Goal: Browse casually

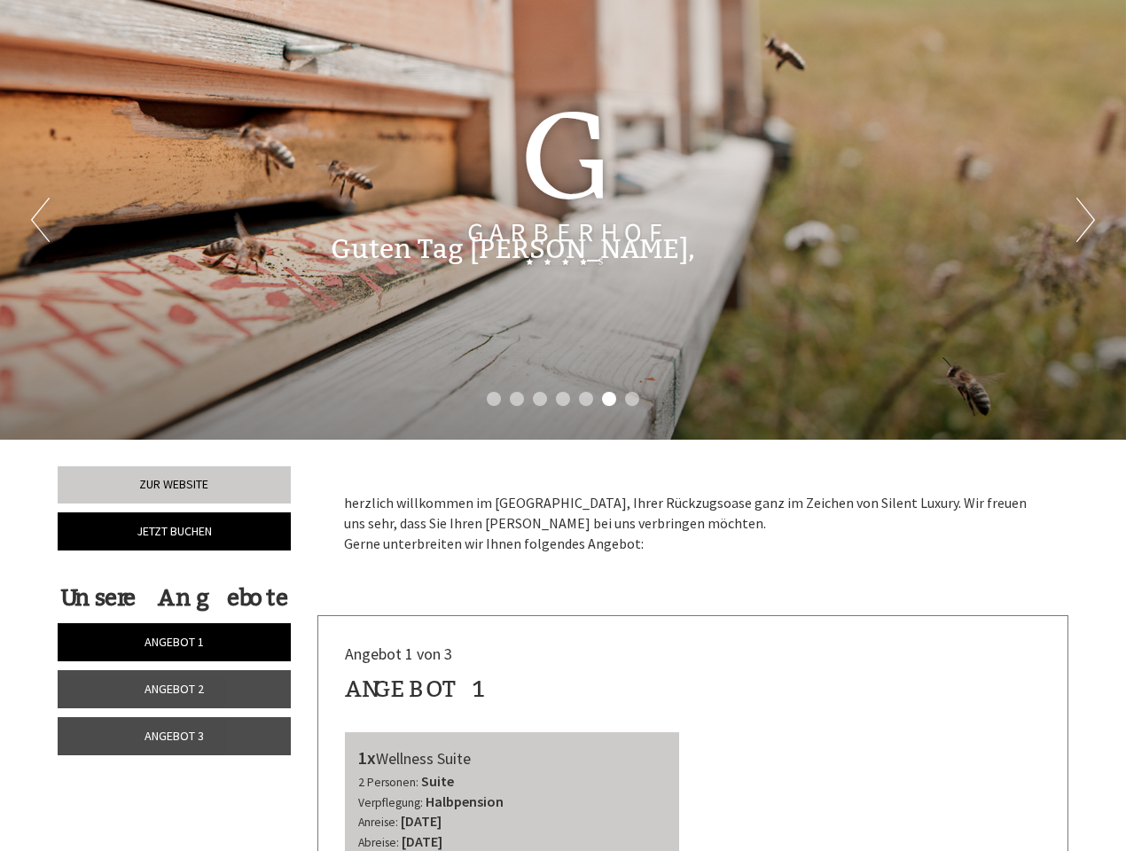
click at [563, 426] on div "Previous Next 1 2 3 4 5 6 7" at bounding box center [563, 220] width 1126 height 440
click at [494, 399] on li "1" at bounding box center [494, 399] width 14 height 14
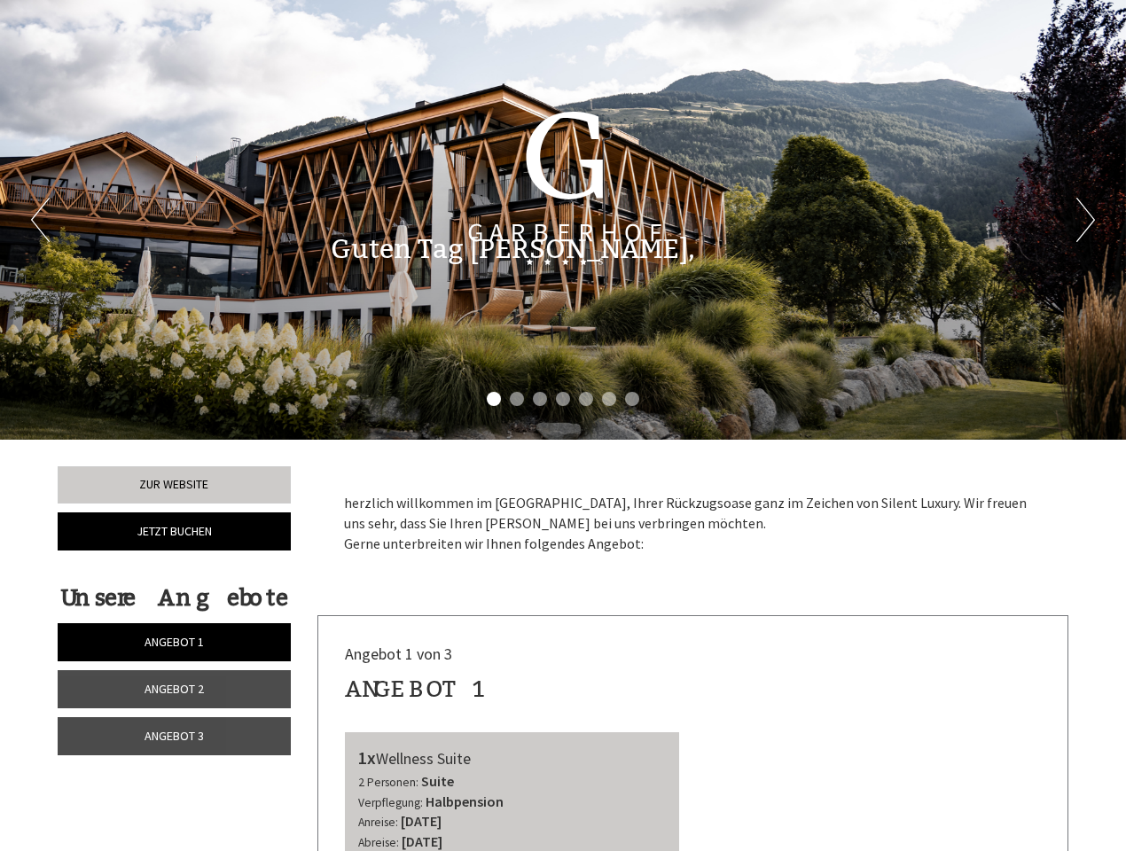
click at [517, 399] on li "2" at bounding box center [517, 399] width 14 height 14
click at [540, 399] on li "3" at bounding box center [540, 399] width 14 height 14
click at [563, 399] on li "4" at bounding box center [563, 399] width 14 height 14
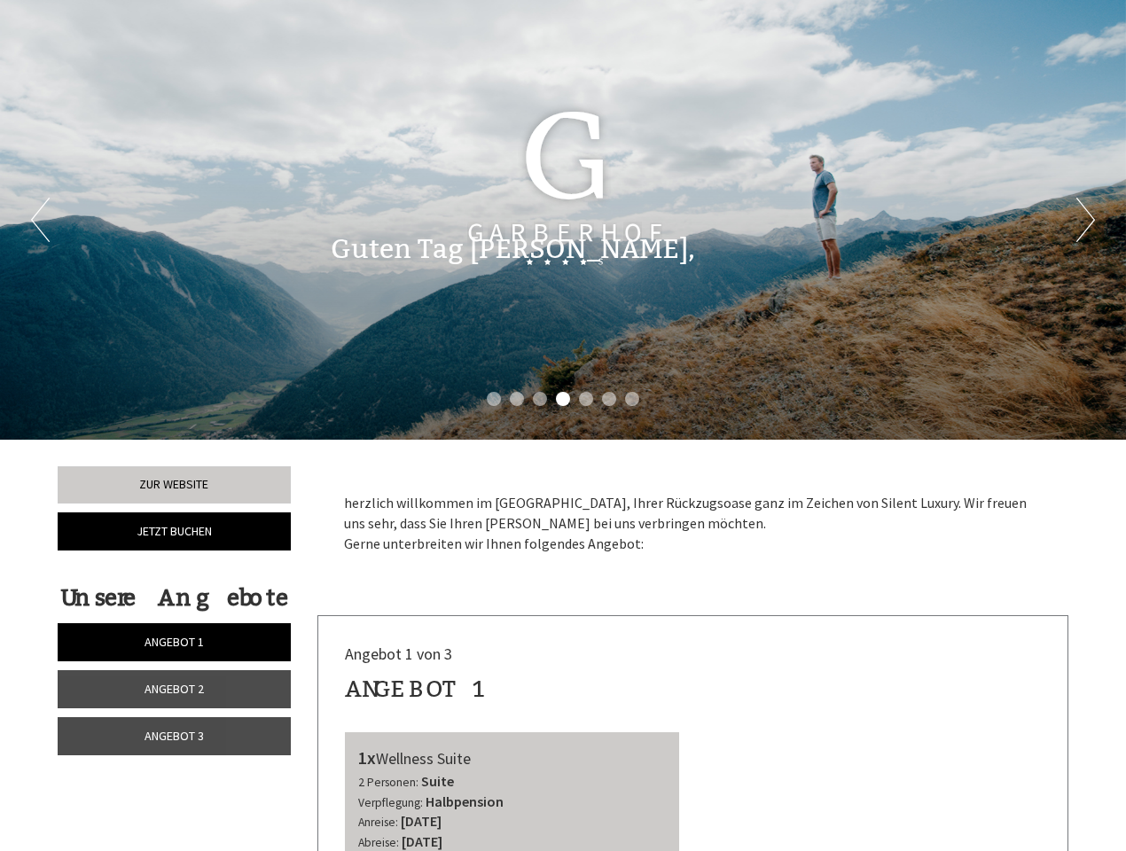
click at [586, 399] on li "5" at bounding box center [586, 399] width 14 height 14
click at [609, 399] on li "6" at bounding box center [609, 399] width 14 height 14
click at [632, 399] on li "7" at bounding box center [632, 399] width 14 height 14
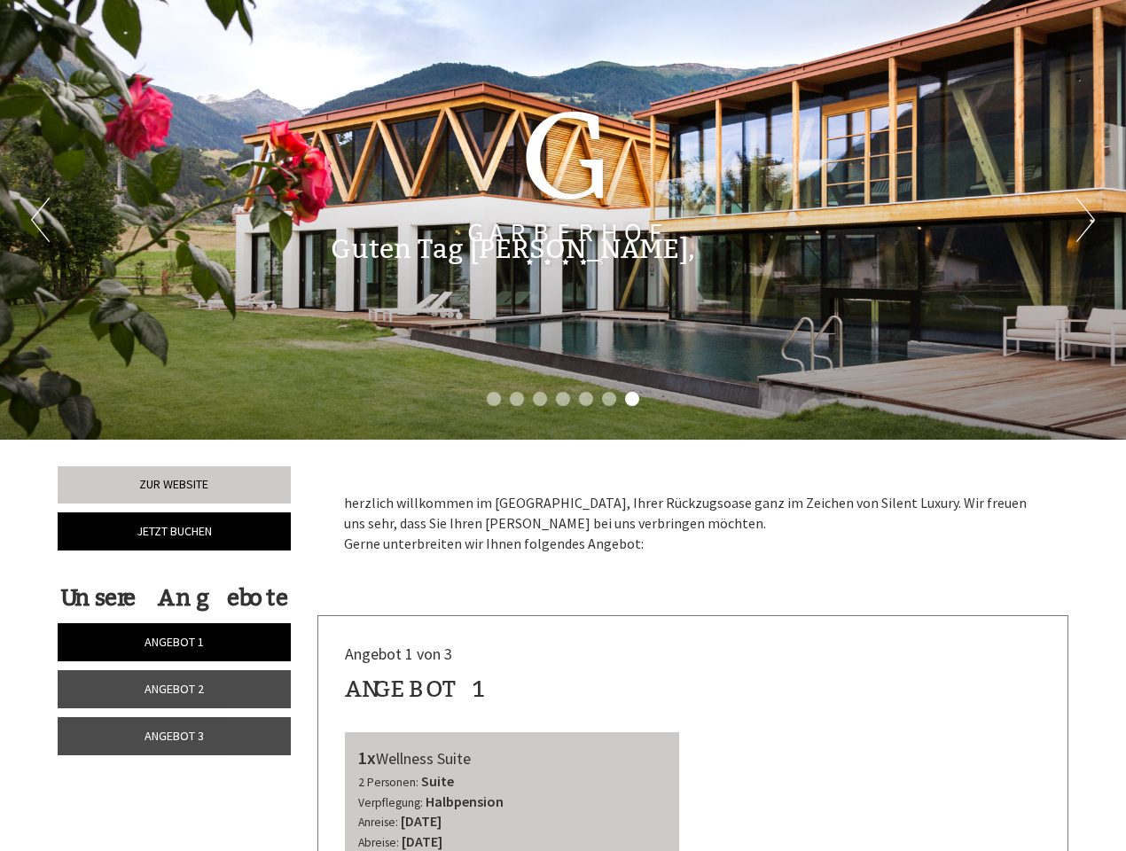
click at [174, 642] on span "Angebot 1" at bounding box center [174, 642] width 59 height 16
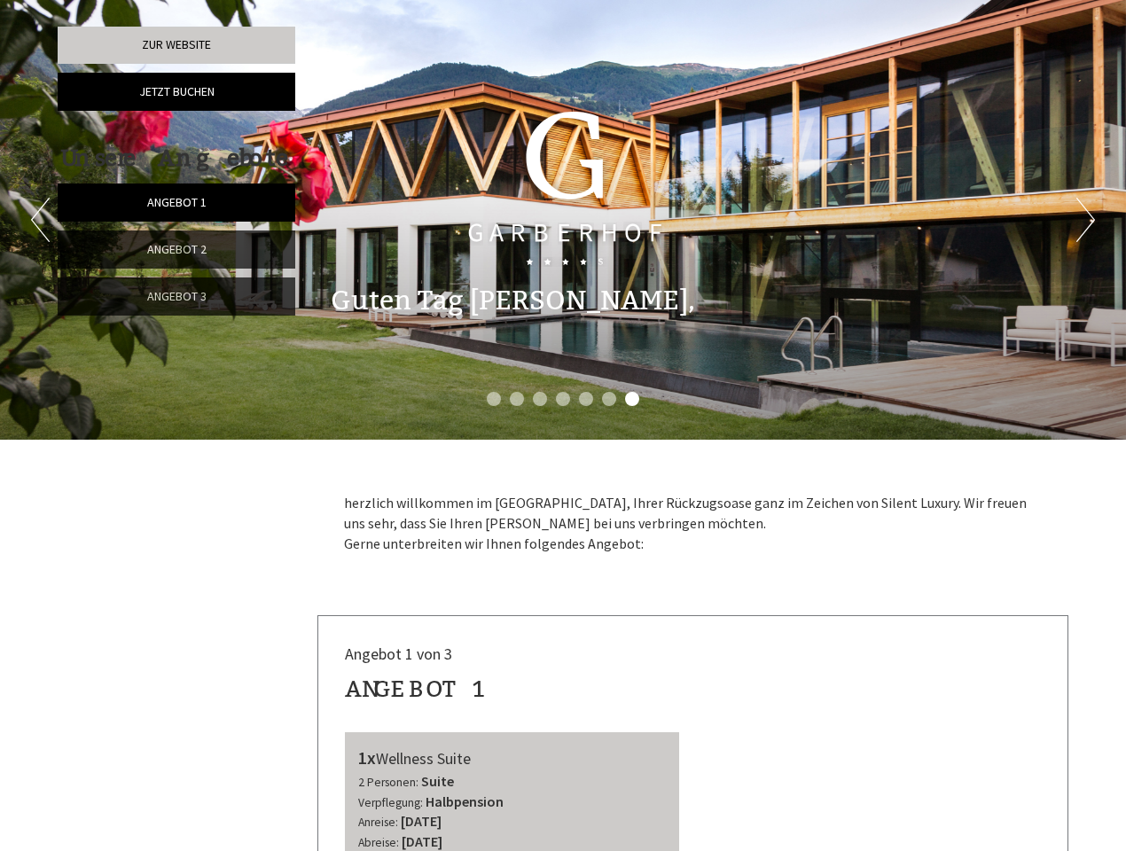
scroll to position [615, 0]
